Goal: Browse casually

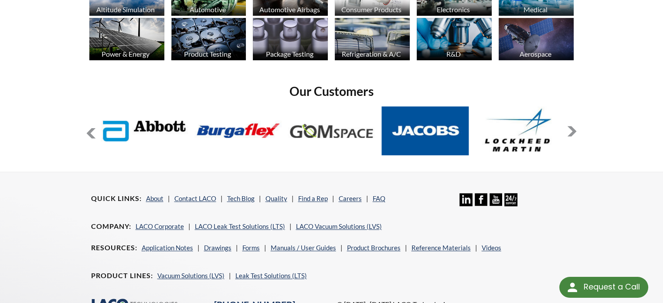
scroll to position [746, 0]
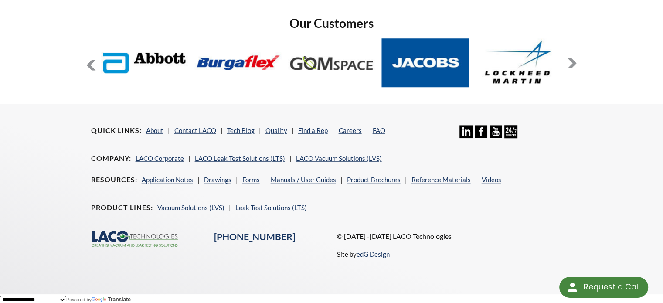
click at [572, 61] on button at bounding box center [572, 63] width 10 height 10
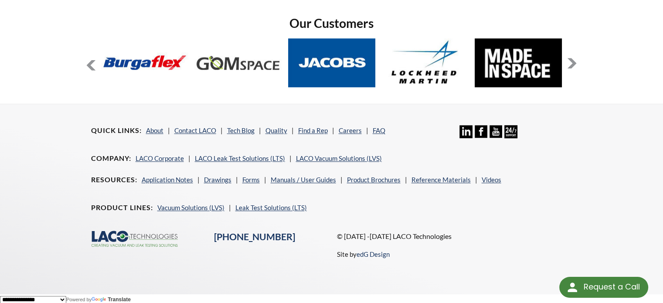
click at [572, 61] on button at bounding box center [572, 63] width 10 height 10
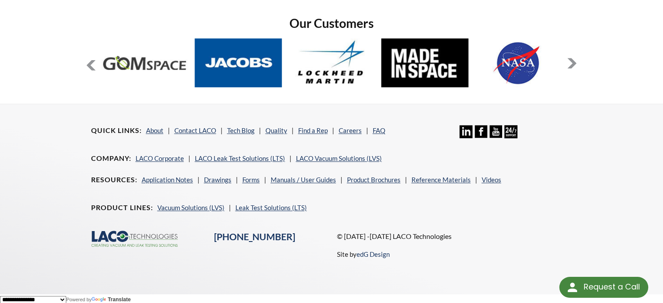
click at [572, 61] on button at bounding box center [572, 63] width 10 height 10
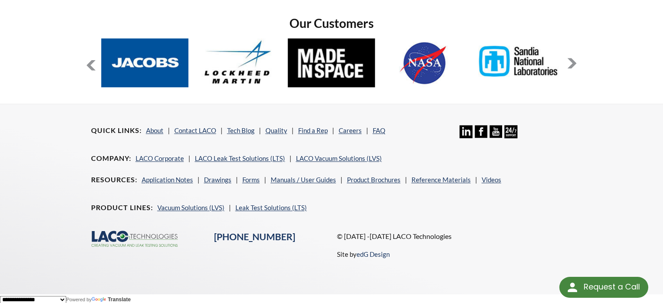
click at [572, 61] on button at bounding box center [572, 63] width 10 height 10
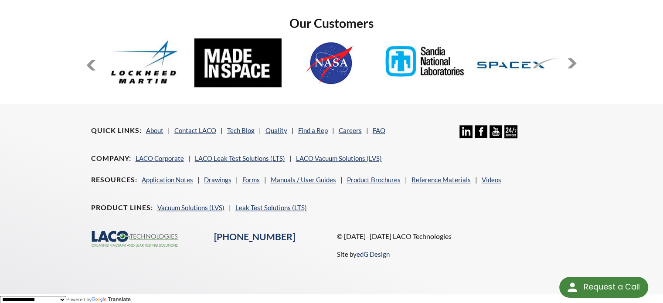
click at [572, 61] on button at bounding box center [572, 63] width 10 height 10
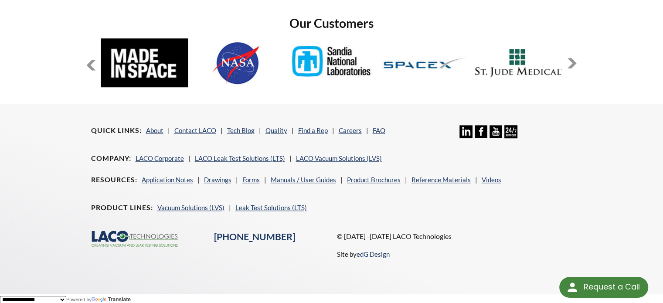
click at [572, 61] on button at bounding box center [572, 63] width 10 height 10
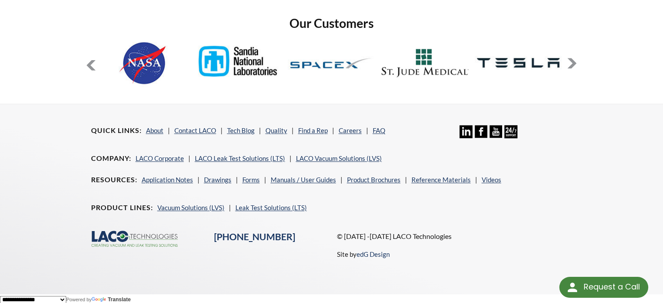
click at [572, 61] on button at bounding box center [572, 63] width 10 height 10
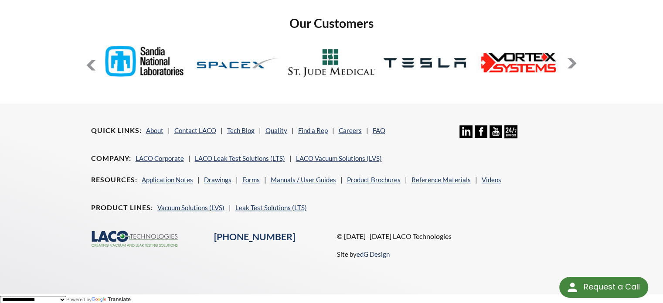
click at [572, 61] on button at bounding box center [572, 63] width 10 height 10
